Goal: Transaction & Acquisition: Purchase product/service

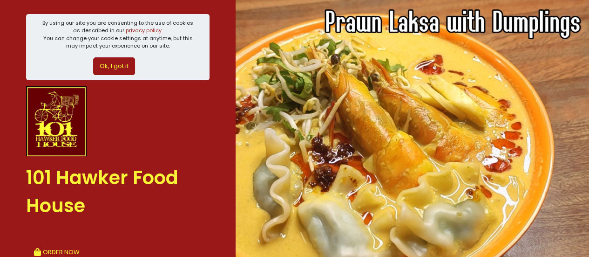
click at [110, 64] on button "Ok, I got it" at bounding box center [114, 66] width 42 height 18
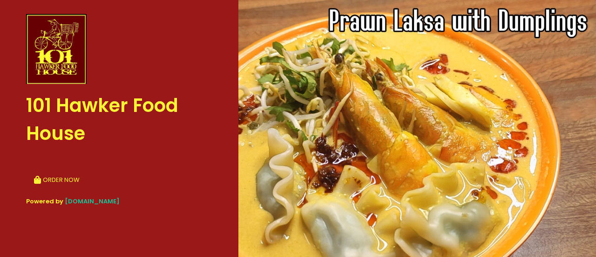
click at [73, 203] on span "[DOMAIN_NAME]" at bounding box center [92, 201] width 55 height 9
click at [52, 176] on button "ORDER NOW" at bounding box center [56, 180] width 61 height 22
select select "[DATE]"
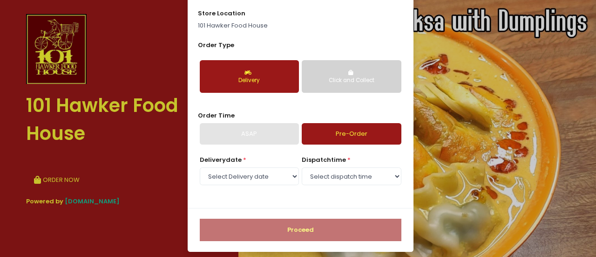
scroll to position [47, 0]
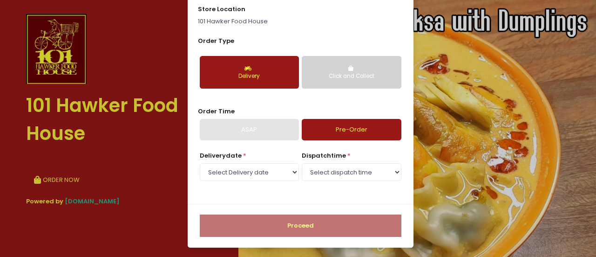
click at [276, 133] on div "ASAP" at bounding box center [249, 129] width 99 height 21
click at [322, 168] on select "Select dispatch time 10:00 AM - 10:30 AM 10:30 AM - 11:00 AM 11:00 AM - 11:30 A…" at bounding box center [351, 172] width 99 height 18
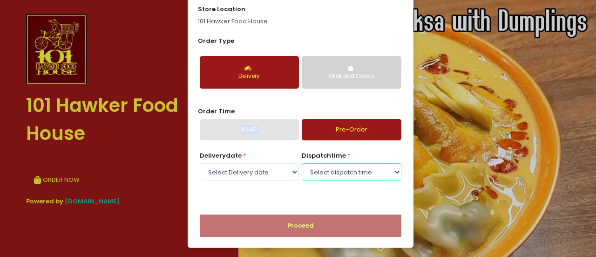
select select "11:00"
click at [302, 163] on select "Select dispatch time 10:00 AM - 10:30 AM 10:30 AM - 11:00 AM 11:00 AM - 11:30 A…" at bounding box center [351, 172] width 99 height 18
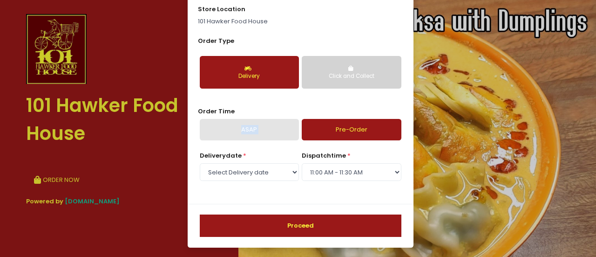
click at [271, 227] on button "Proceed" at bounding box center [301, 225] width 202 height 22
